Goal: Task Accomplishment & Management: Use online tool/utility

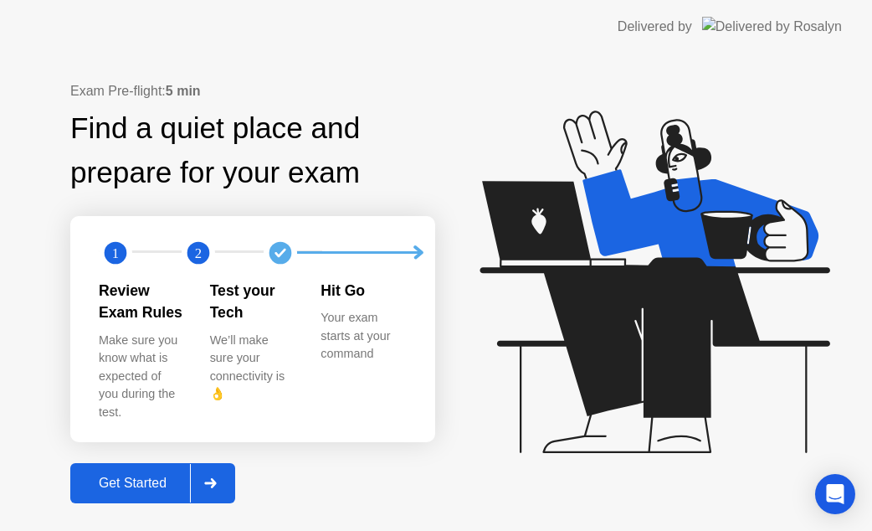
click at [176, 475] on div "Get Started" at bounding box center [132, 482] width 115 height 15
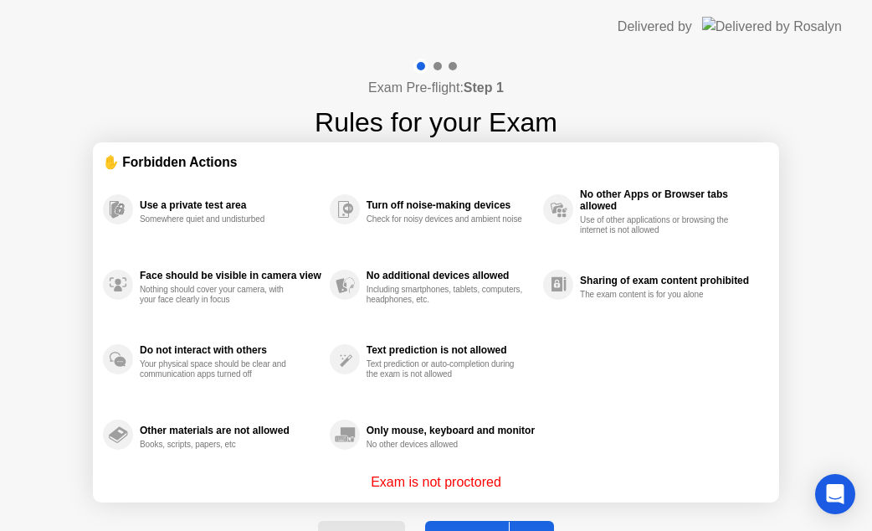
click at [472, 521] on button "Got it" at bounding box center [489, 540] width 129 height 40
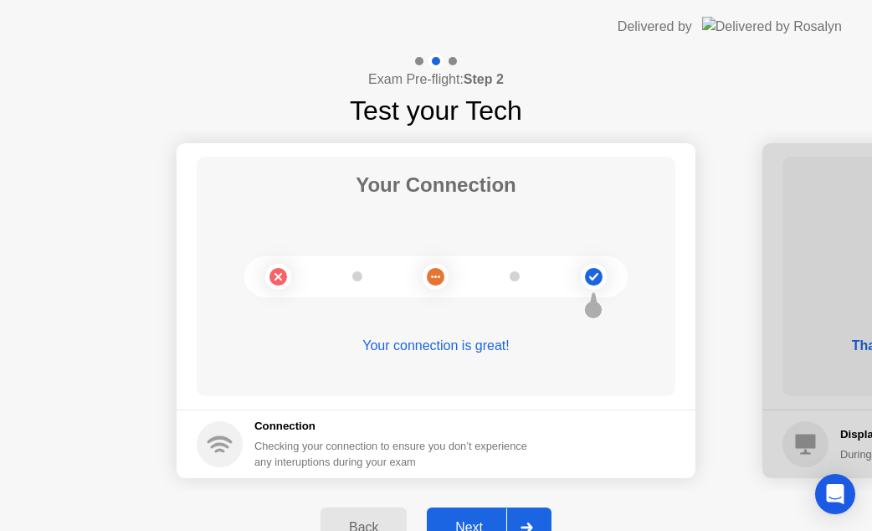
click at [479, 513] on button "Next" at bounding box center [489, 527] width 125 height 40
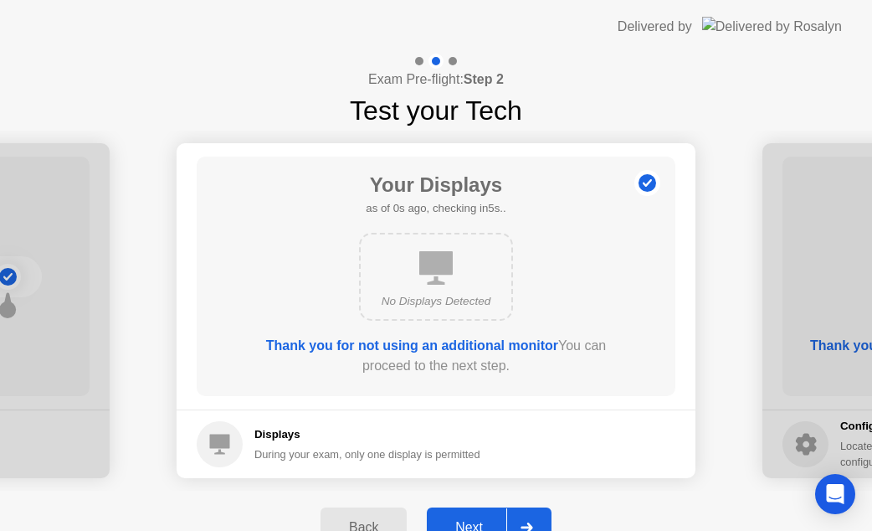
click at [479, 513] on button "Next" at bounding box center [489, 527] width 125 height 40
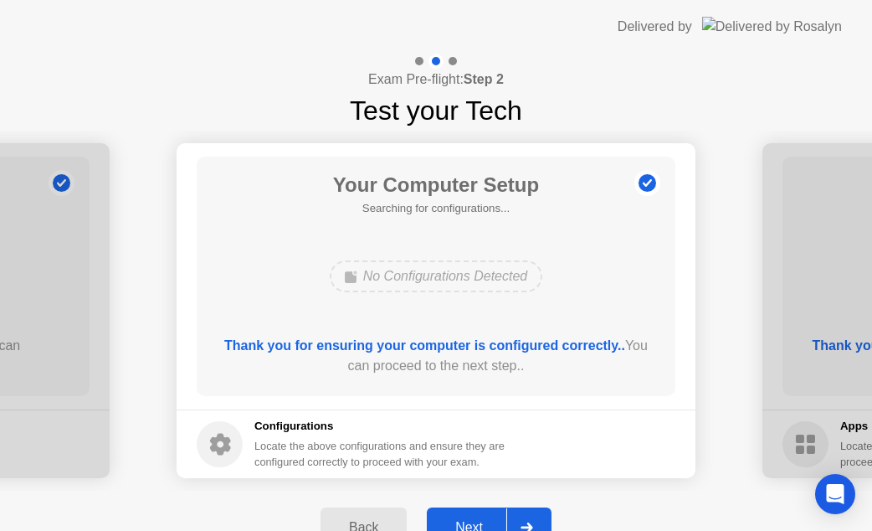
click at [479, 513] on button "Next" at bounding box center [489, 527] width 125 height 40
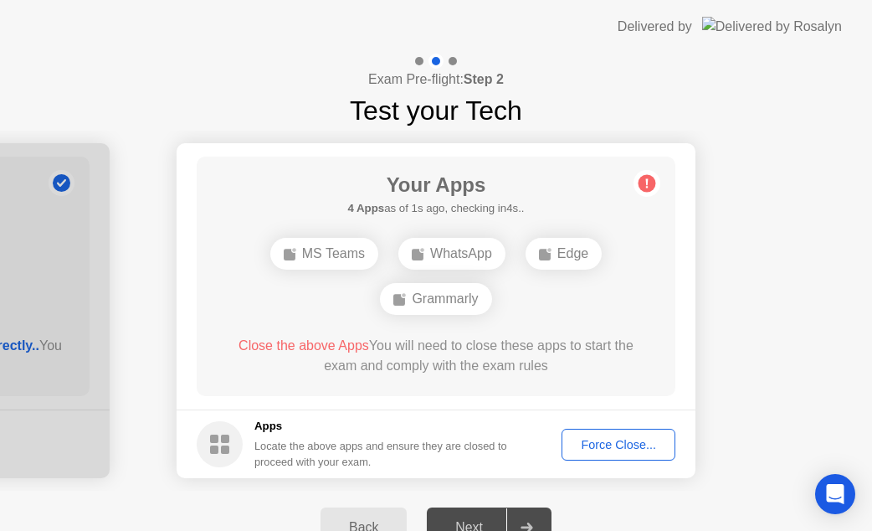
click at [588, 447] on div "Force Close..." at bounding box center [618, 444] width 102 height 13
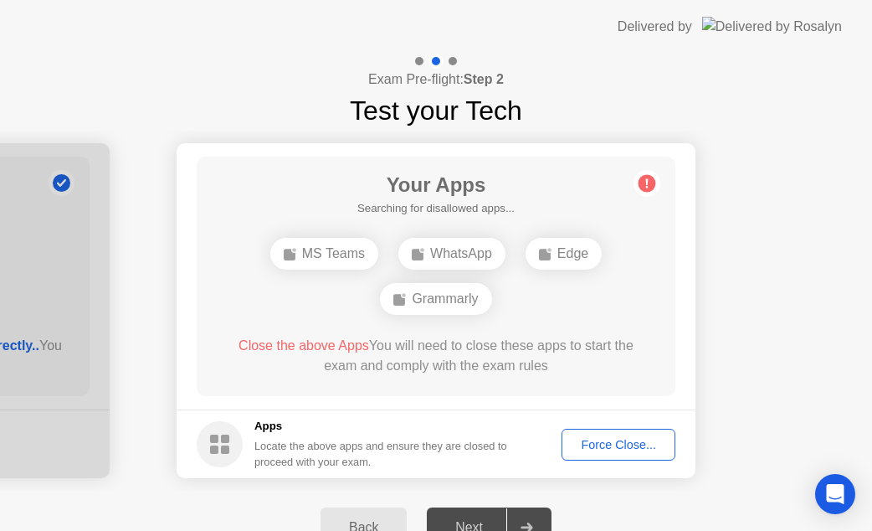
click at [606, 458] on button "Force Close..." at bounding box center [618, 444] width 114 height 32
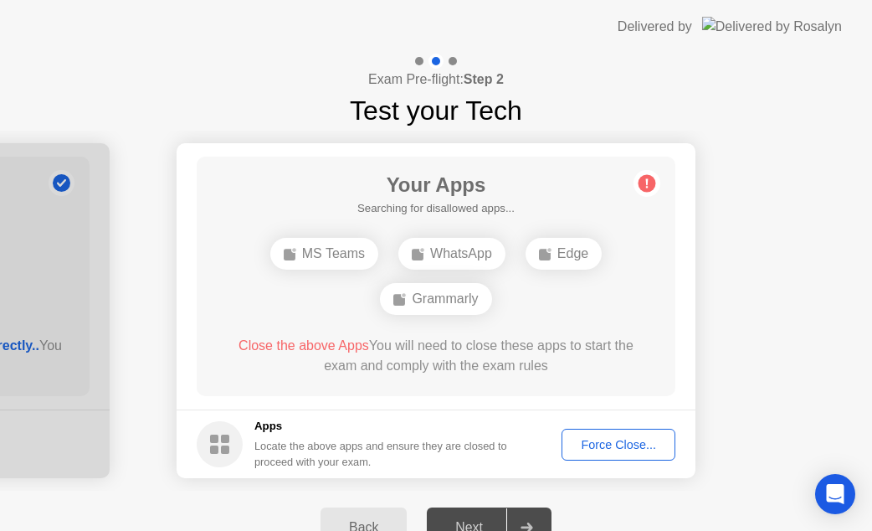
click at [614, 442] on div "Force Close..." at bounding box center [618, 444] width 102 height 13
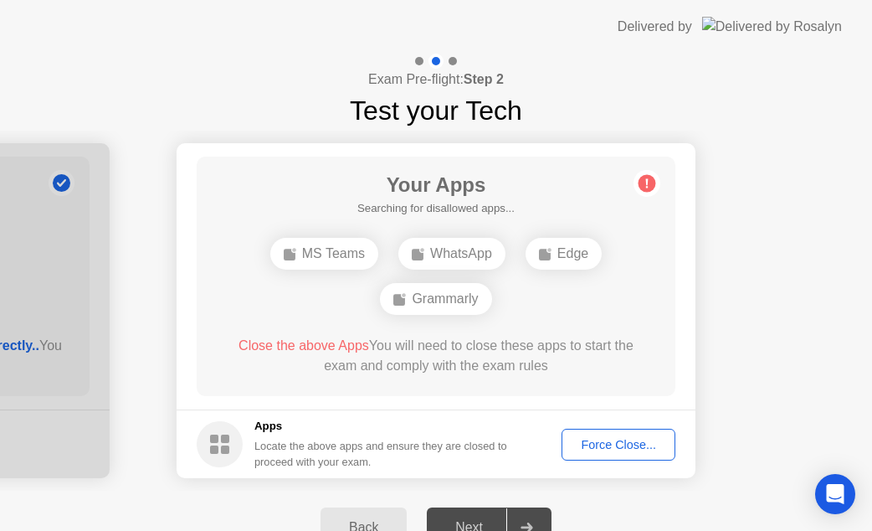
click at [622, 444] on div "Force Close..." at bounding box center [618, 444] width 102 height 13
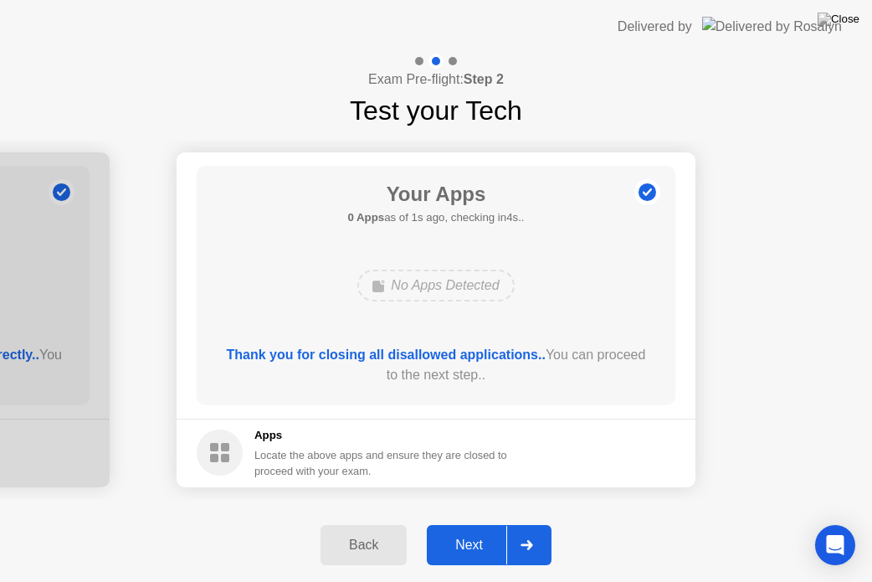
click at [456, 530] on div "Next" at bounding box center [469, 544] width 74 height 15
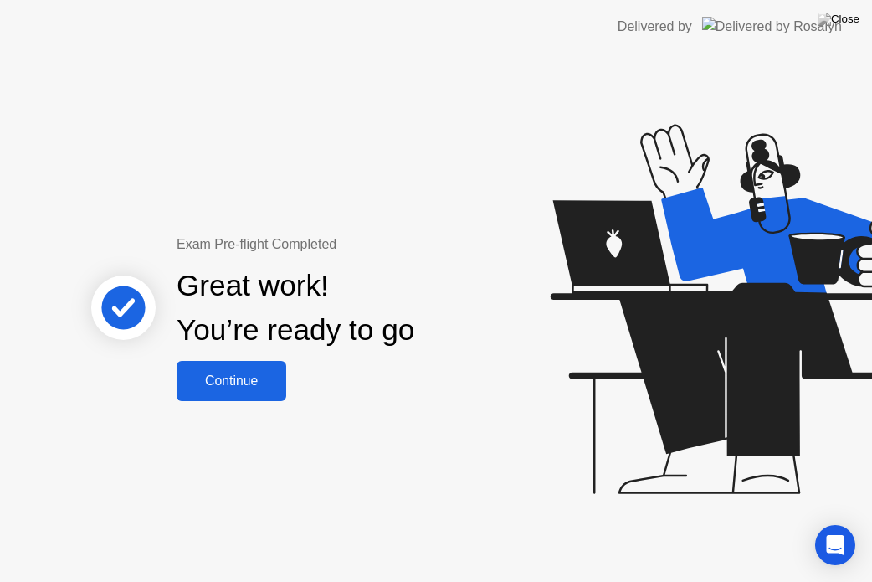
click at [246, 382] on div "Continue" at bounding box center [232, 380] width 100 height 15
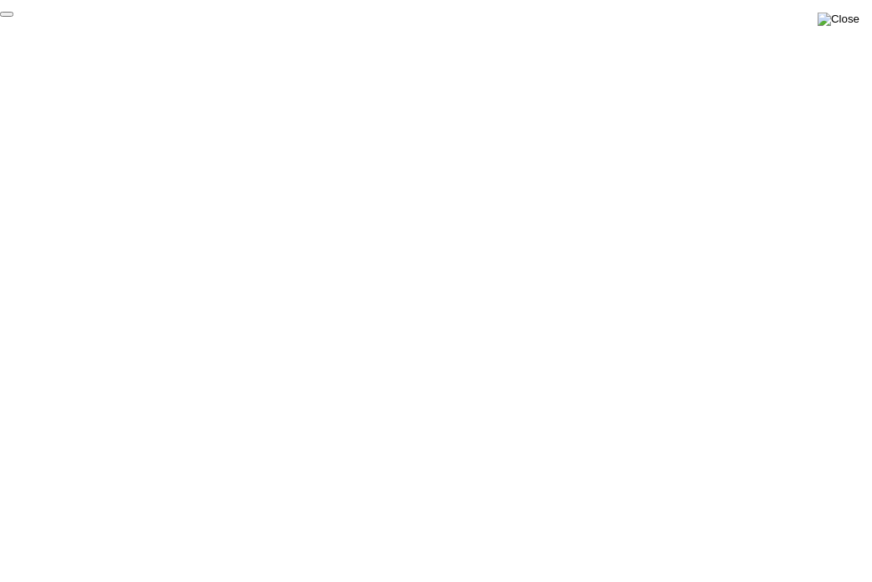
click at [849, 23] on img at bounding box center [839, 19] width 42 height 13
